Goal: Transaction & Acquisition: Download file/media

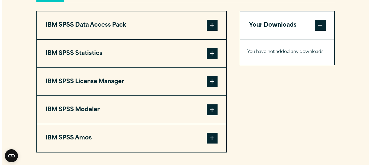
scroll to position [409, 0]
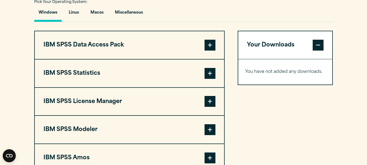
click at [215, 44] on span at bounding box center [210, 45] width 11 height 11
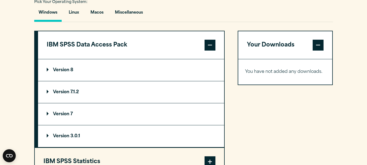
click at [215, 44] on span at bounding box center [210, 45] width 11 height 11
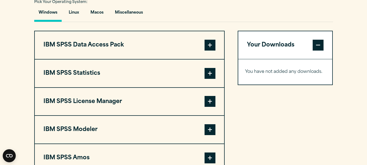
click at [193, 69] on button "IBM SPSS Statistics" at bounding box center [129, 74] width 189 height 28
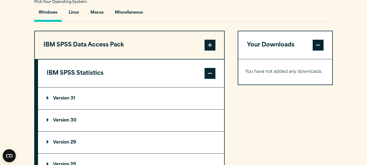
click at [141, 95] on summary "Version 31" at bounding box center [131, 98] width 186 height 22
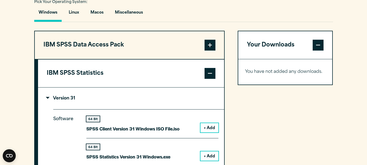
click at [211, 152] on button "+ Add" at bounding box center [210, 155] width 18 height 9
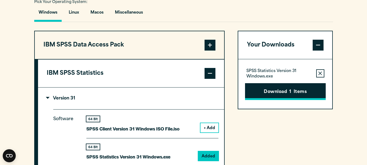
click at [273, 91] on button "Download 1 Items" at bounding box center [285, 91] width 81 height 17
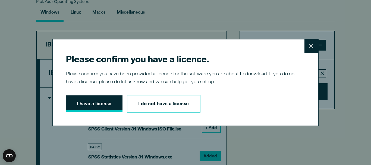
click at [104, 101] on button "I have a license" at bounding box center [94, 103] width 57 height 17
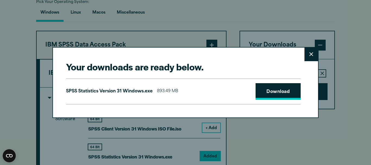
click at [277, 88] on link "Download" at bounding box center [278, 91] width 45 height 17
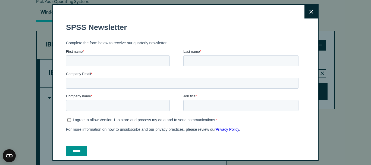
click at [305, 18] on button "Close" at bounding box center [312, 12] width 14 height 14
